Goal: Task Accomplishment & Management: Use online tool/utility

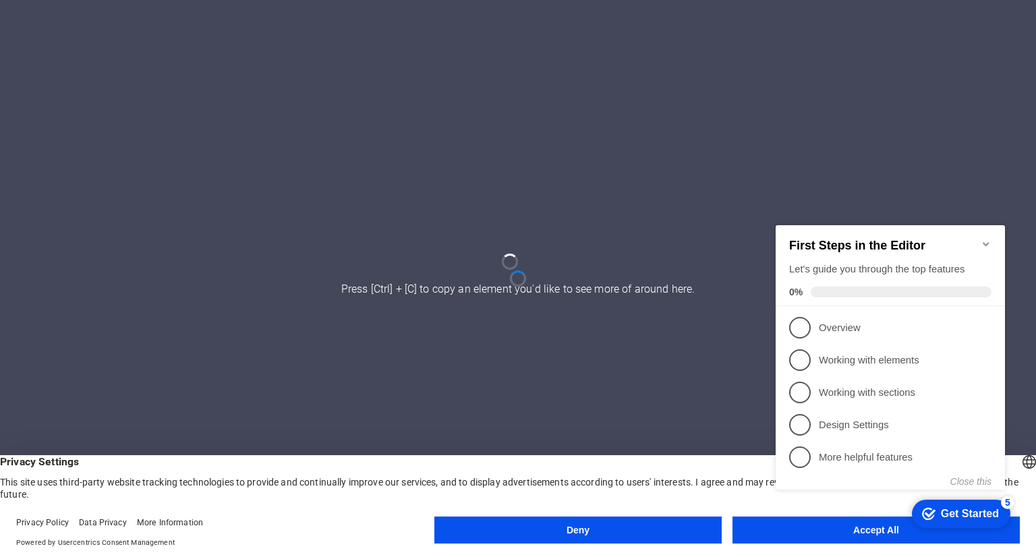
click at [871, 532] on div "checkmark Get Started 5 First Steps in the Editor Let's guide you through the t…" at bounding box center [893, 369] width 246 height 328
click at [916, 527] on div "checkmark Get Started 5 First Steps in the Editor Let's guide you through the t…" at bounding box center [893, 369] width 246 height 328
click at [868, 520] on div "checkmark Get Started 5 First Steps in the Editor Let's guide you through the t…" at bounding box center [893, 369] width 246 height 328
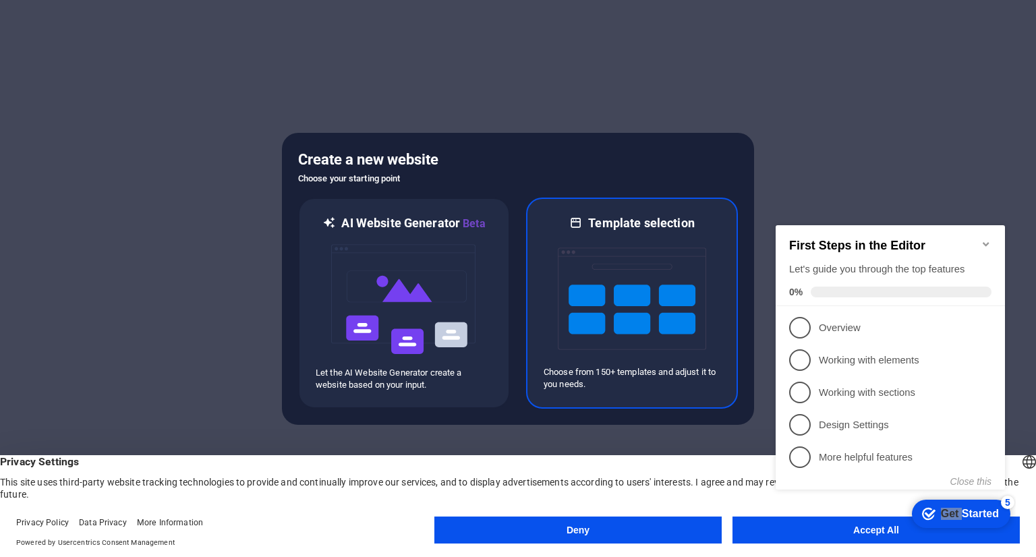
click at [617, 304] on img at bounding box center [632, 298] width 148 height 135
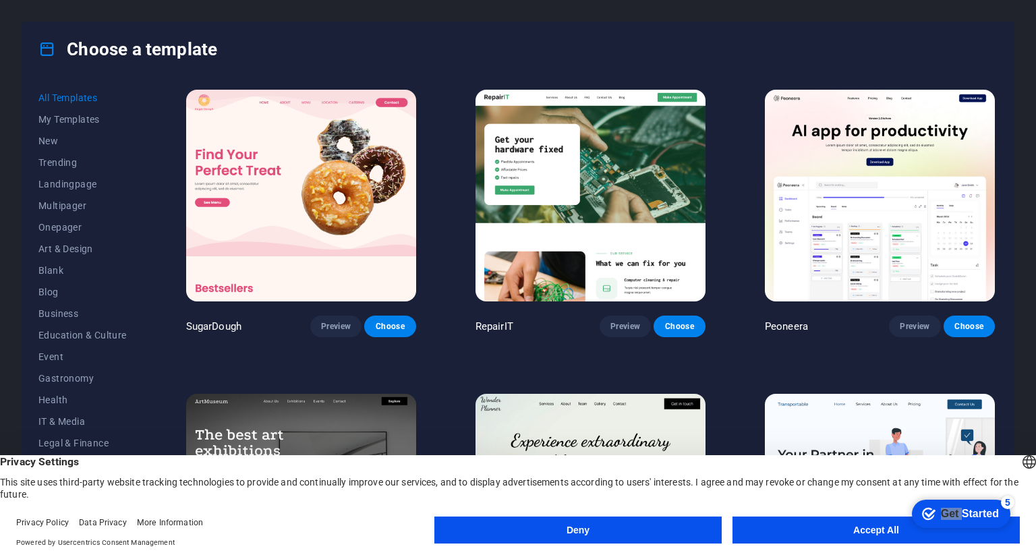
drag, startPoint x: 793, startPoint y: 542, endPoint x: 821, endPoint y: 535, distance: 28.6
click at [821, 535] on button "Accept All" at bounding box center [876, 530] width 287 height 27
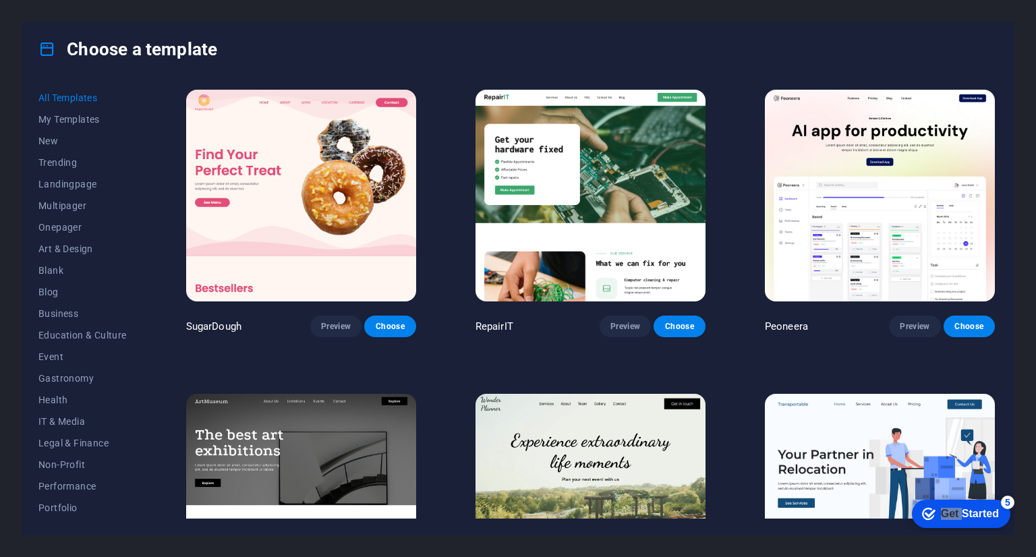
click at [821, 535] on div "Choose a template All Templates My Templates New Trending Landingpage Multipage…" at bounding box center [518, 279] width 993 height 514
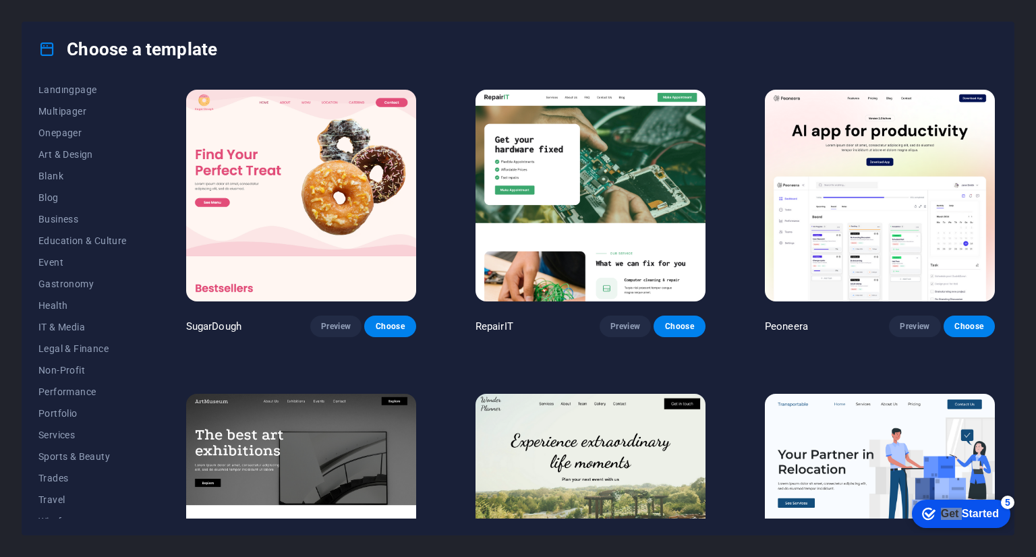
scroll to position [108, 0]
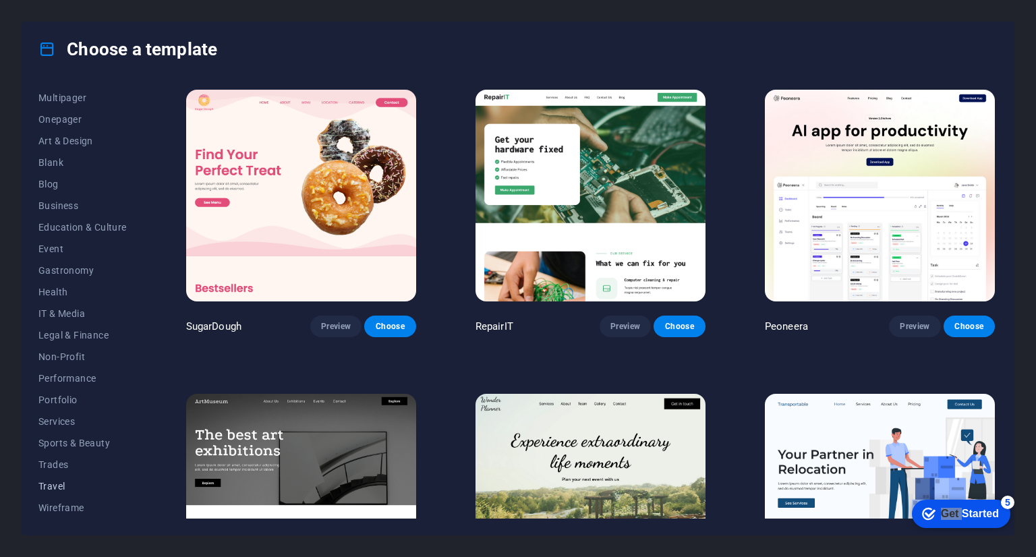
click at [96, 488] on span "Travel" at bounding box center [82, 486] width 88 height 11
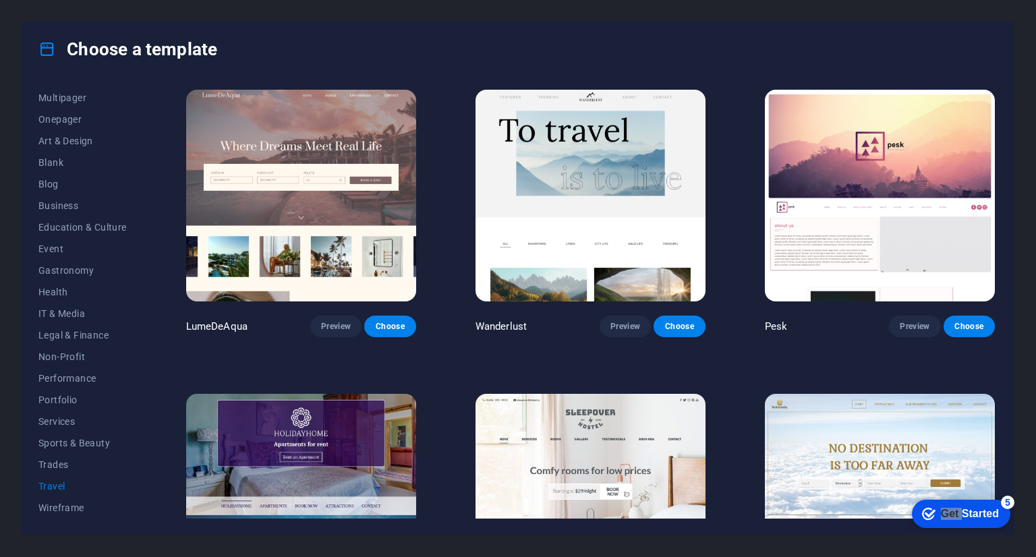
click at [774, 456] on div "LumeDeAqua Preview Choose Wanderlust Preview Choose Pesk Preview Choose Holiday…" at bounding box center [590, 303] width 814 height 432
click at [917, 321] on span "Preview" at bounding box center [915, 326] width 30 height 11
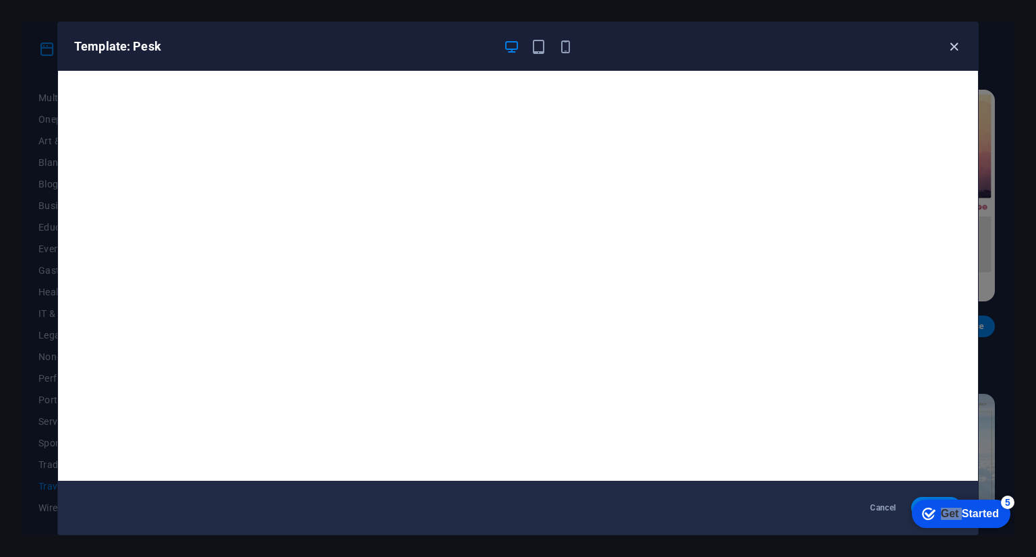
click at [954, 46] on icon "button" at bounding box center [954, 47] width 16 height 16
